Goal: Task Accomplishment & Management: Use online tool/utility

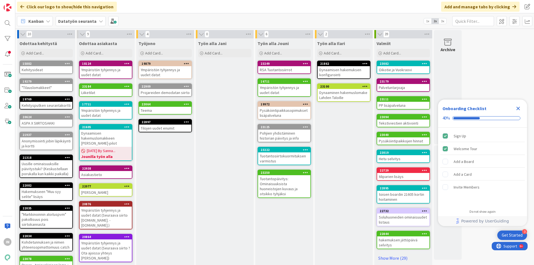
click at [96, 114] on div "Ympäristön tyhjennys ja uudet datat" at bounding box center [106, 113] width 52 height 12
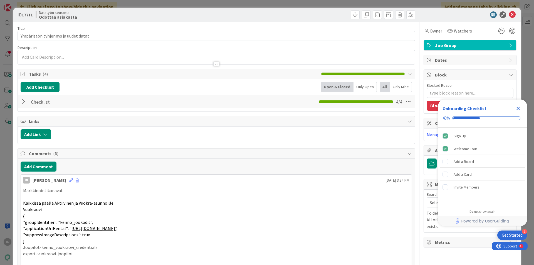
type textarea "x"
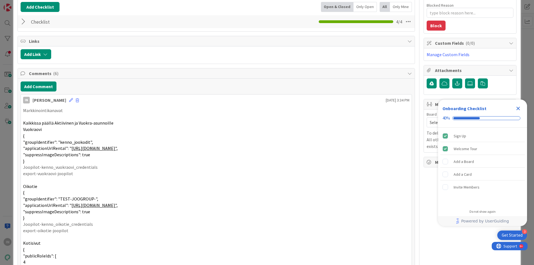
scroll to position [83, 0]
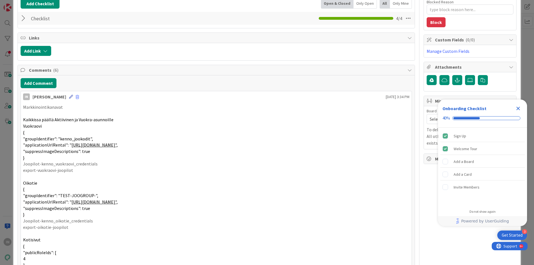
click at [69, 98] on icon at bounding box center [71, 97] width 4 height 4
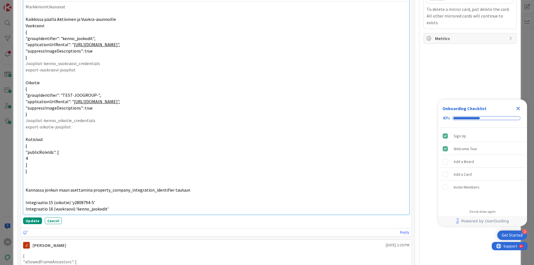
scroll to position [206, 0]
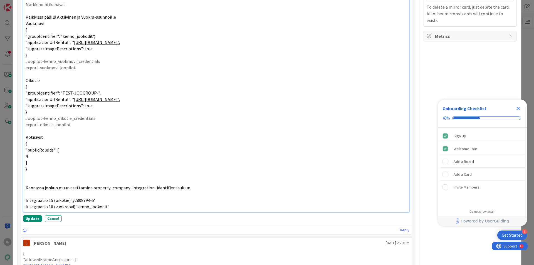
click at [68, 180] on p at bounding box center [216, 181] width 381 height 6
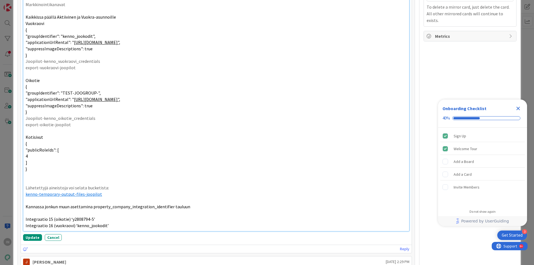
click at [79, 194] on link "kenno-temporary-output-files-joopilot" at bounding box center [64, 194] width 76 height 6
click at [95, 205] on link at bounding box center [88, 205] width 16 height 4
click at [91, 195] on span "kenno-temporary-output-files-joopilot" at bounding box center [64, 194] width 76 height 6
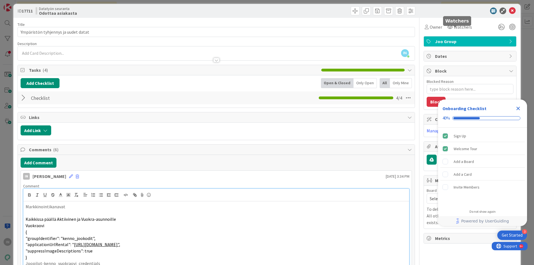
scroll to position [0, 0]
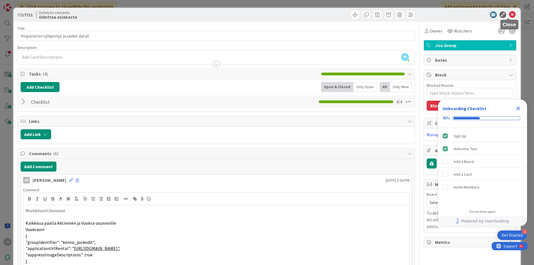
click at [509, 14] on icon at bounding box center [512, 14] width 7 height 7
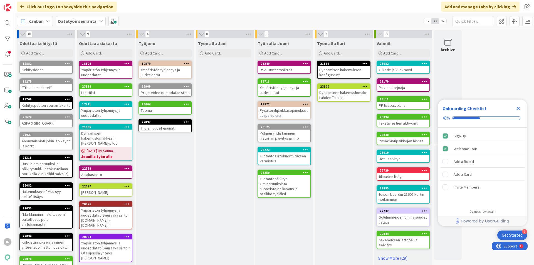
click at [118, 112] on div "Ympäristön tyhjennys ja uudet datat" at bounding box center [106, 113] width 52 height 12
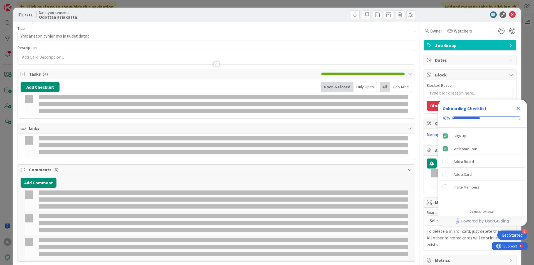
type textarea "x"
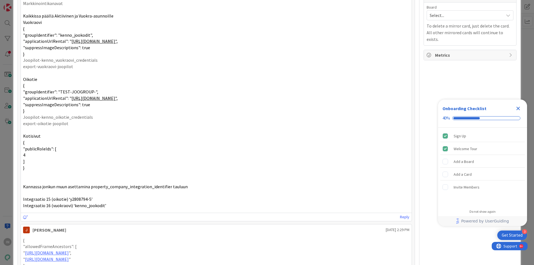
scroll to position [195, 0]
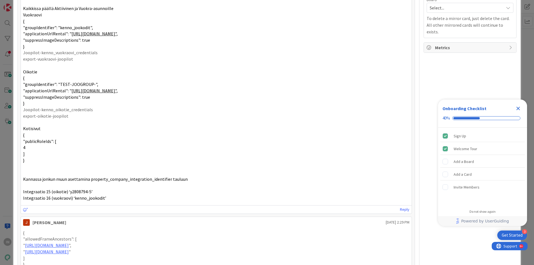
click at [90, 190] on p "Integraatio 15 (oikotie) ‘y2808794-5’" at bounding box center [216, 192] width 386 height 6
click at [90, 191] on p "Integraatio 15 (oikotie) ‘y2808794-5’" at bounding box center [216, 192] width 386 height 6
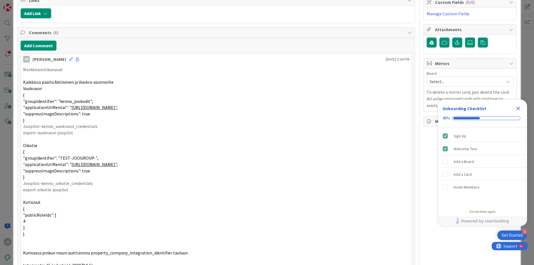
scroll to position [111, 0]
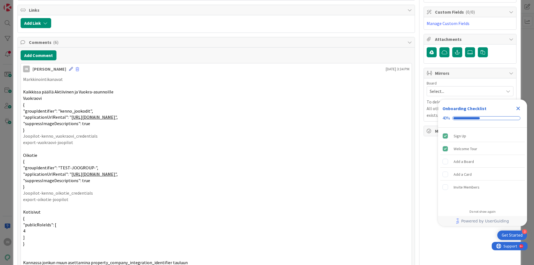
click at [69, 70] on icon at bounding box center [71, 69] width 4 height 4
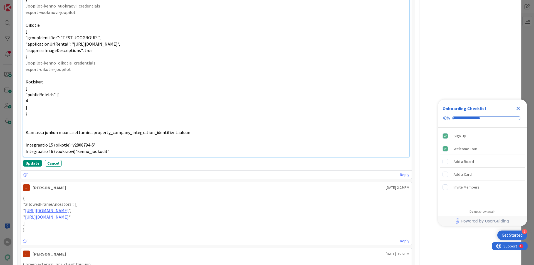
scroll to position [262, 0]
click at [106, 146] on p "Integraatio 15 (oikotie) ‘y2808794-5’" at bounding box center [216, 145] width 381 height 6
drag, startPoint x: 73, startPoint y: 36, endPoint x: 95, endPoint y: 37, distance: 22.6
click at [95, 37] on span ""groupIdentifier": "TEST-JOOGROUP-"," at bounding box center [63, 37] width 75 height 6
copy span "TEST-JOOGROUP-"
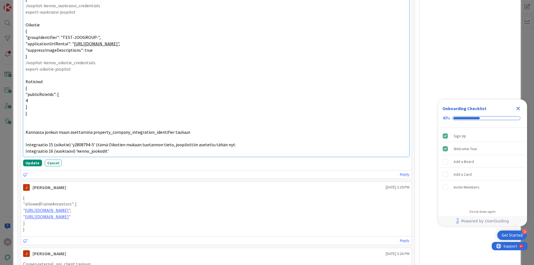
click at [233, 145] on p "Integraatio 15 (oikotie) ‘y2808794-5’ (tämä Oikotien mukaan tuotannon tieto, jo…" at bounding box center [216, 145] width 381 height 6
click at [34, 163] on button "Update" at bounding box center [32, 163] width 19 height 7
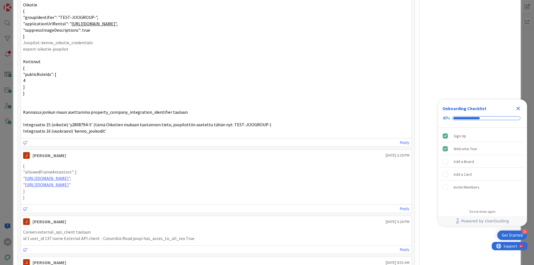
scroll to position [242, 0]
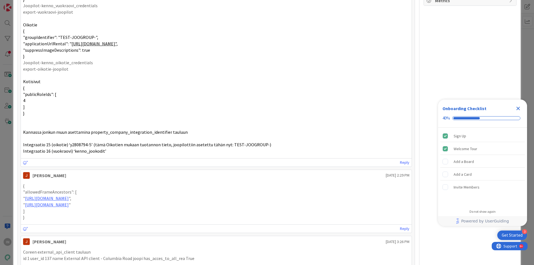
type textarea "x"
